Goal: Find specific page/section: Find specific page/section

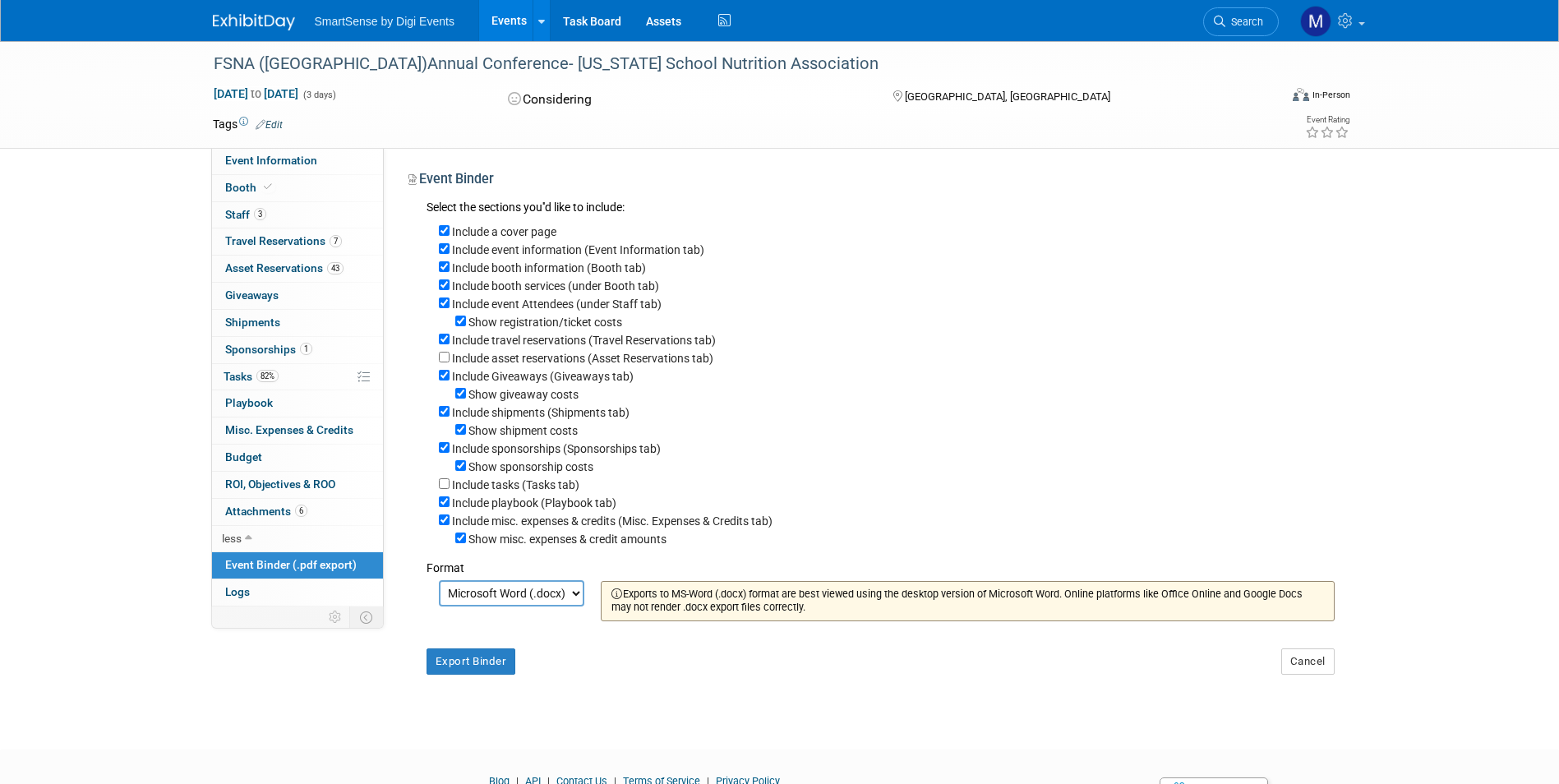
select select "docx"
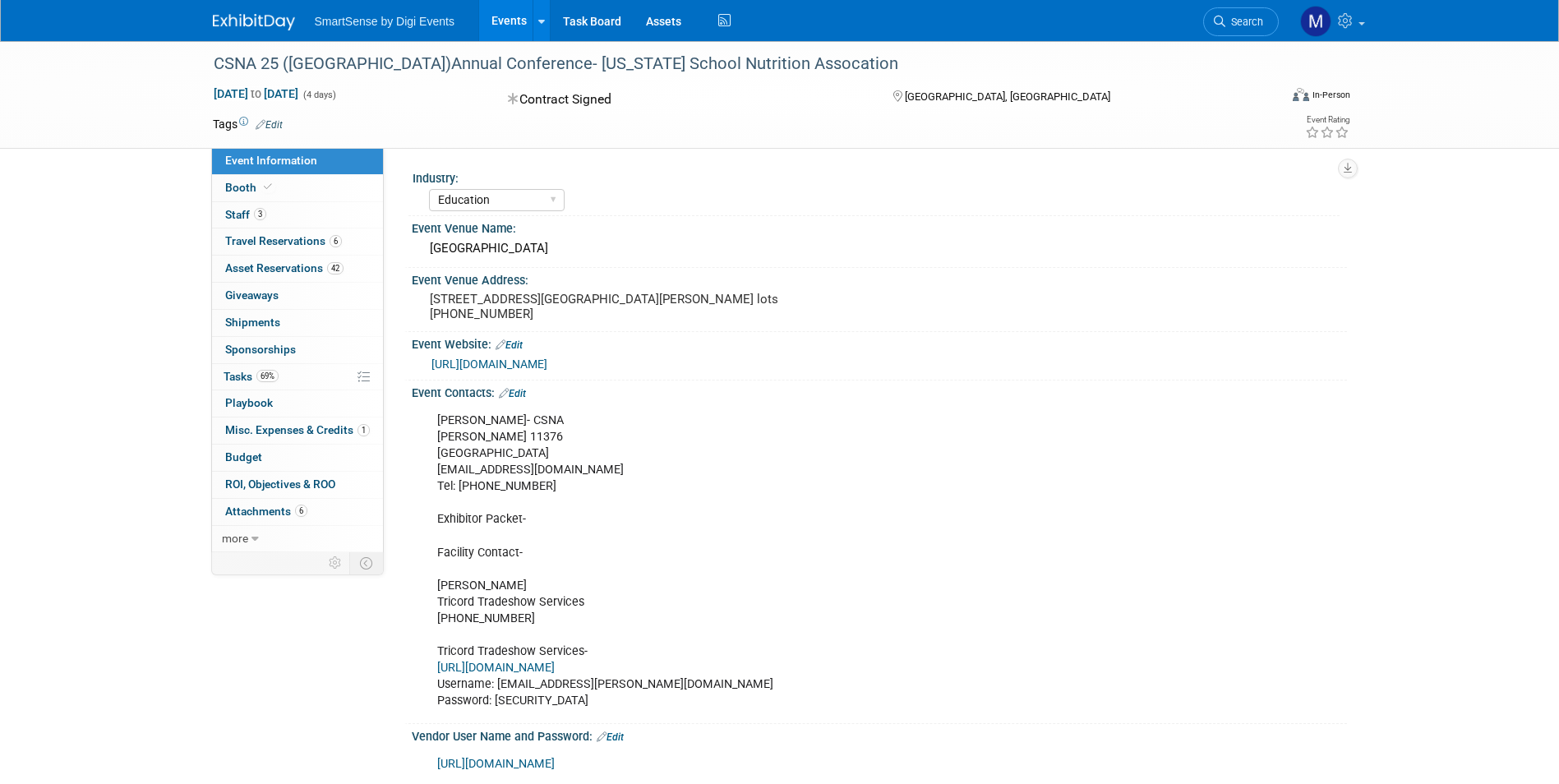
select select "Education"
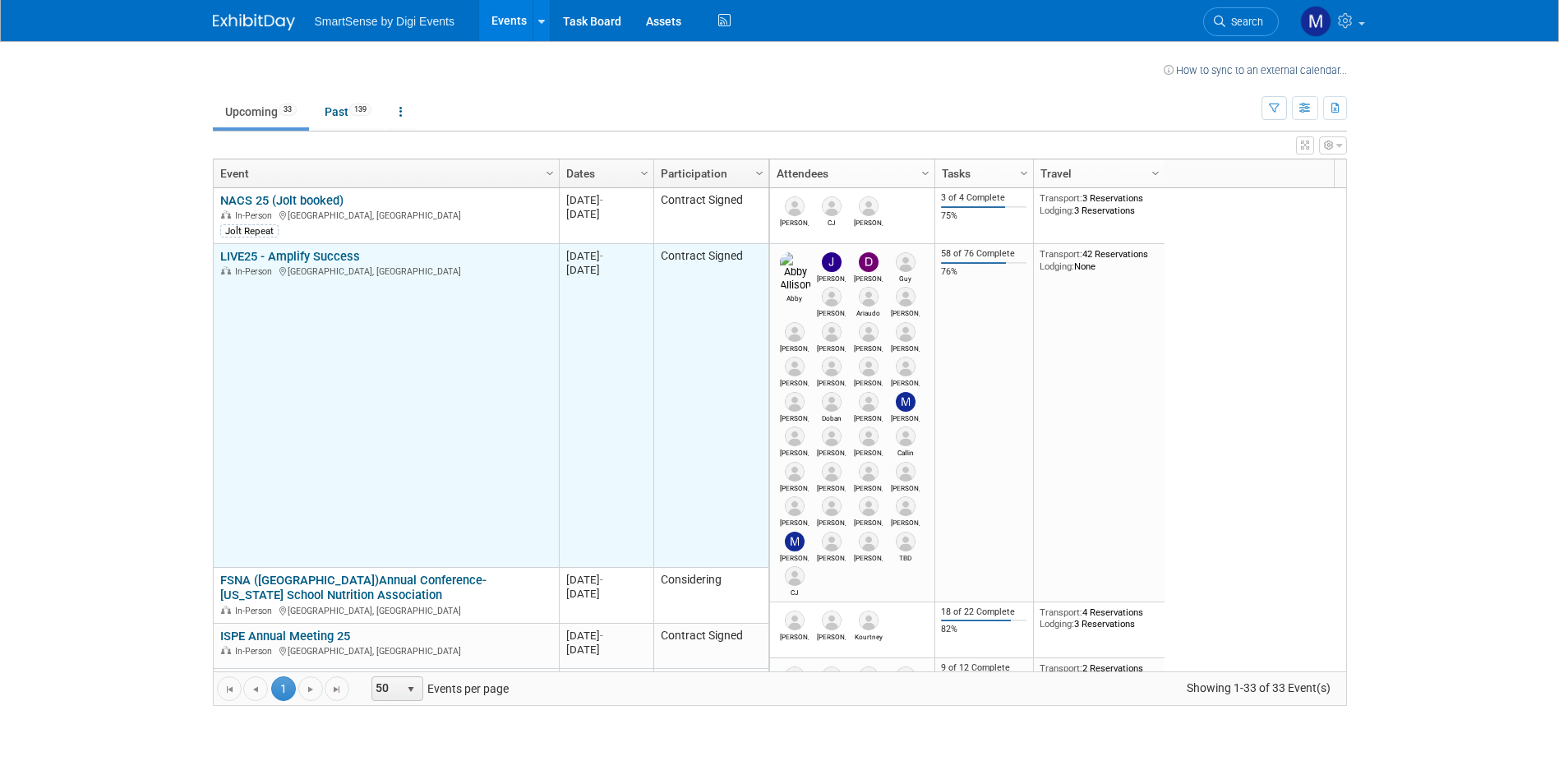
click at [313, 252] on link "LIVE25 - Amplify Success" at bounding box center [289, 256] width 140 height 15
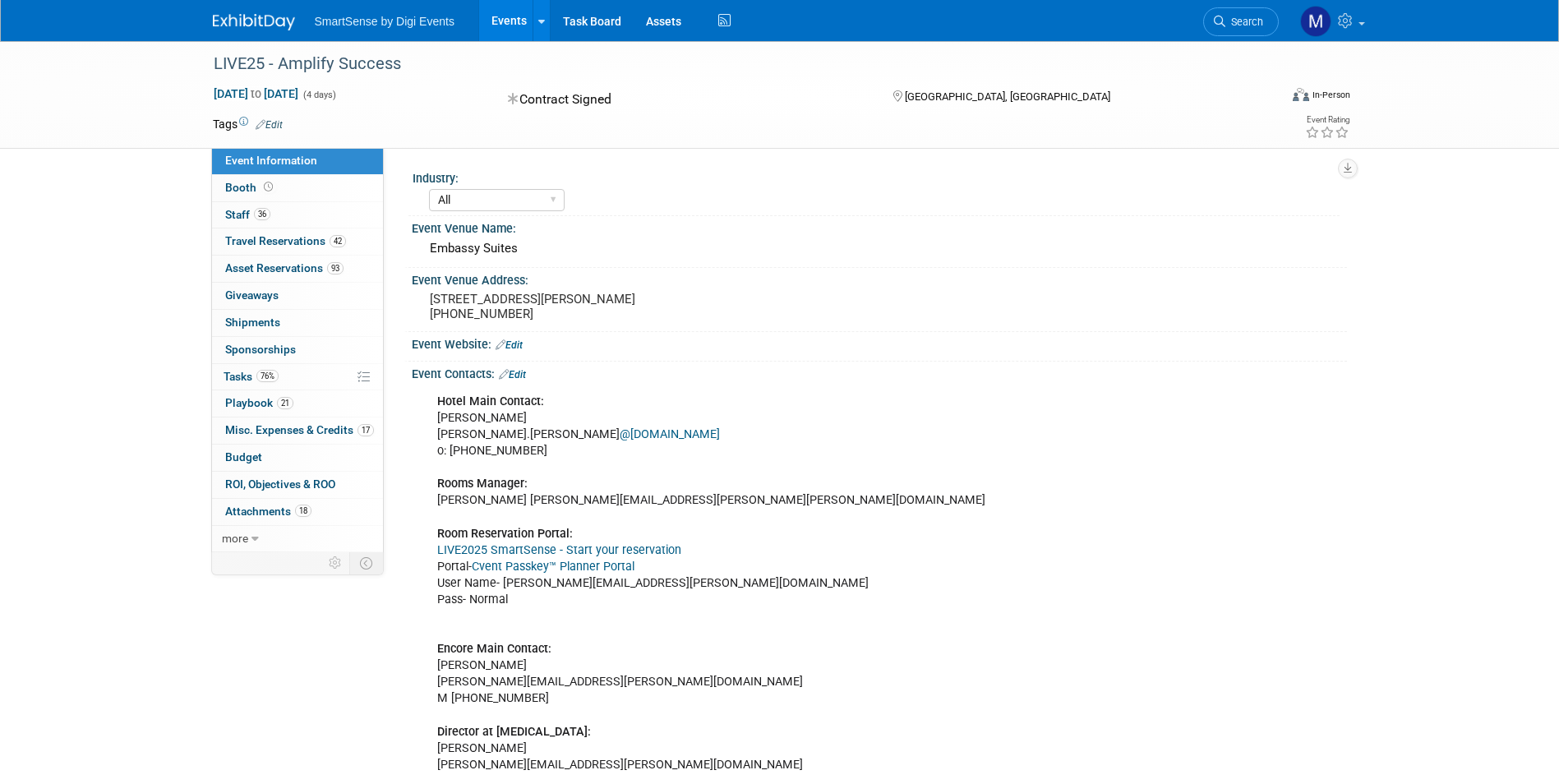
select select "All"
click at [277, 211] on link "36 Staff 36" at bounding box center [297, 215] width 171 height 26
